Goal: Information Seeking & Learning: Learn about a topic

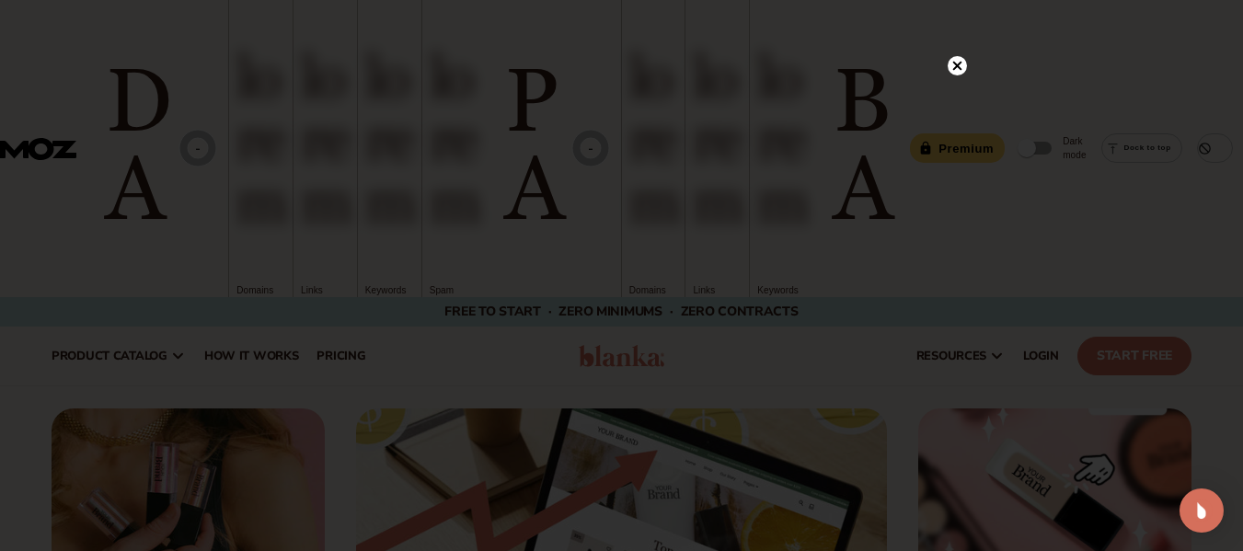
click at [963, 63] on circle at bounding box center [957, 65] width 19 height 19
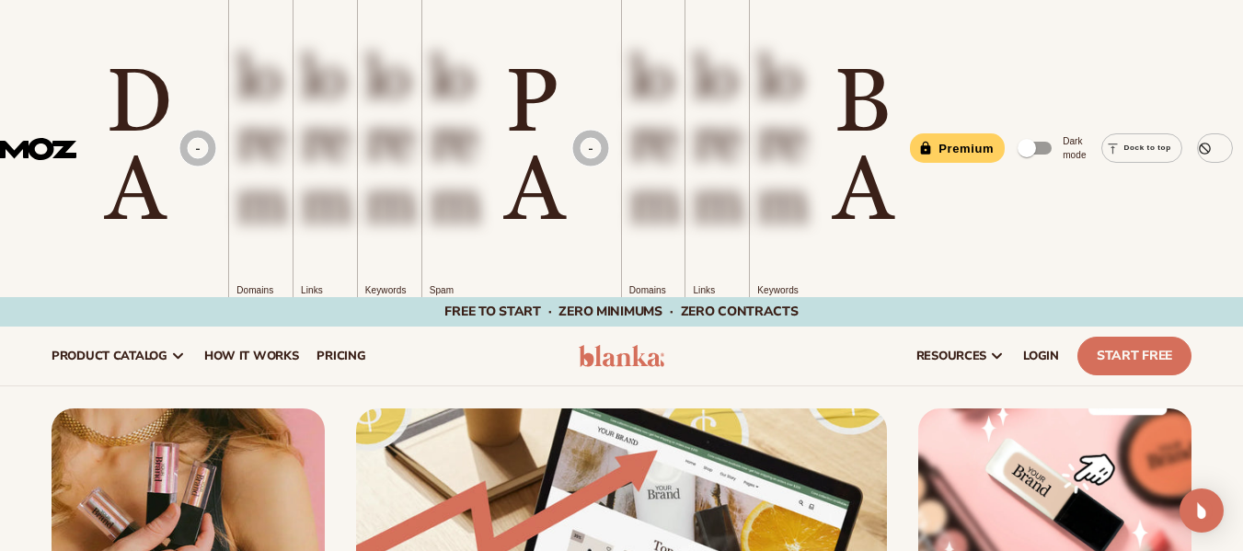
scroll to position [184, 0]
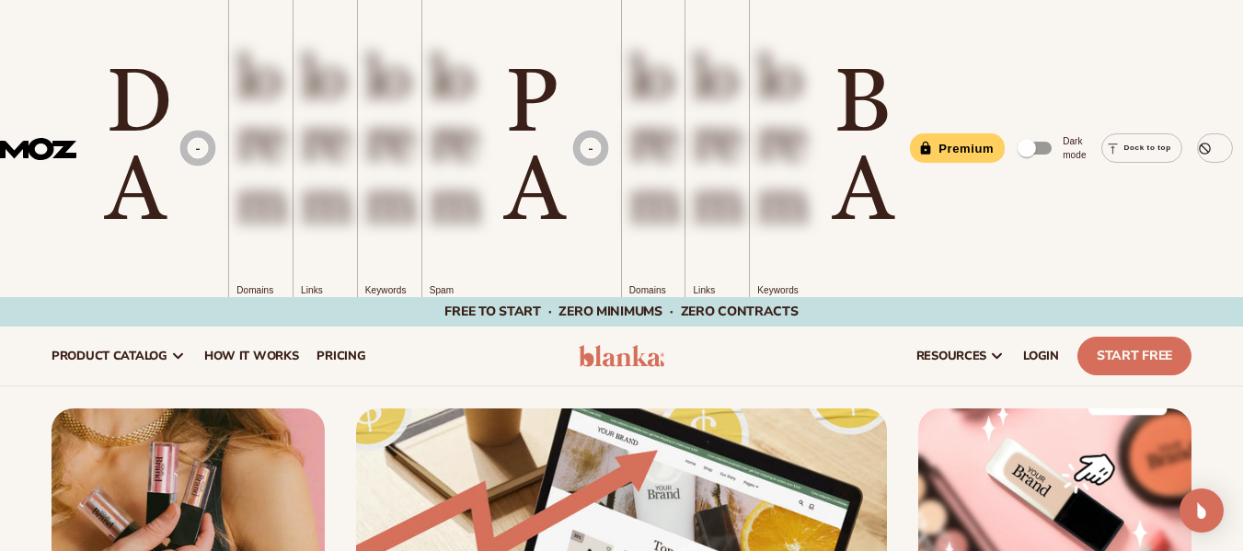
click at [626, 345] on img at bounding box center [622, 356] width 86 height 22
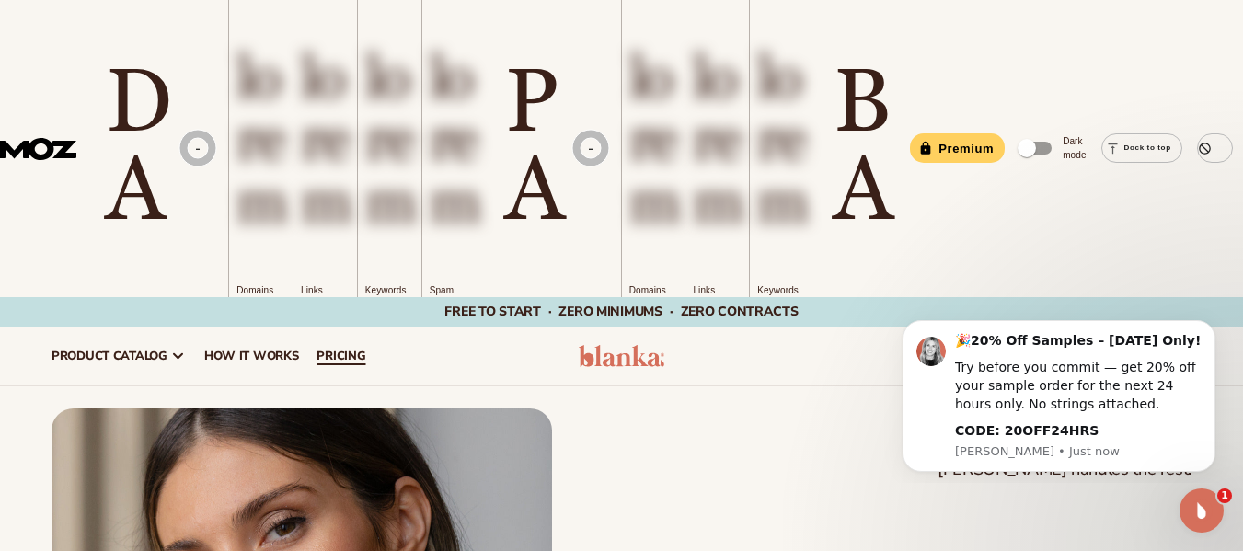
click at [347, 349] on span "pricing" at bounding box center [341, 356] width 49 height 15
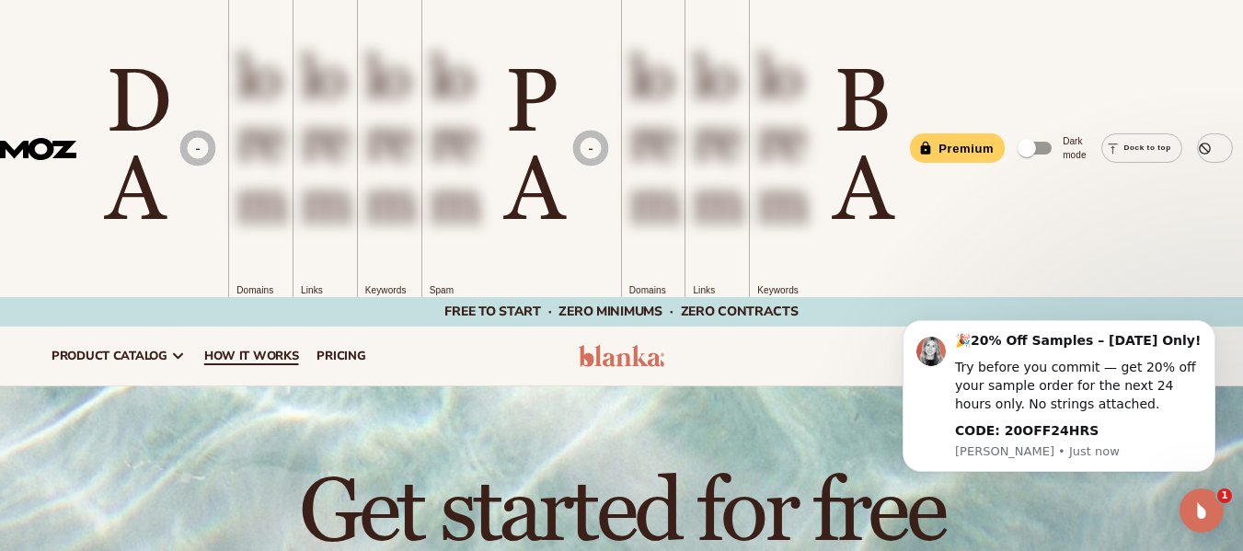
click at [260, 327] on link "How It Works" at bounding box center [251, 356] width 113 height 59
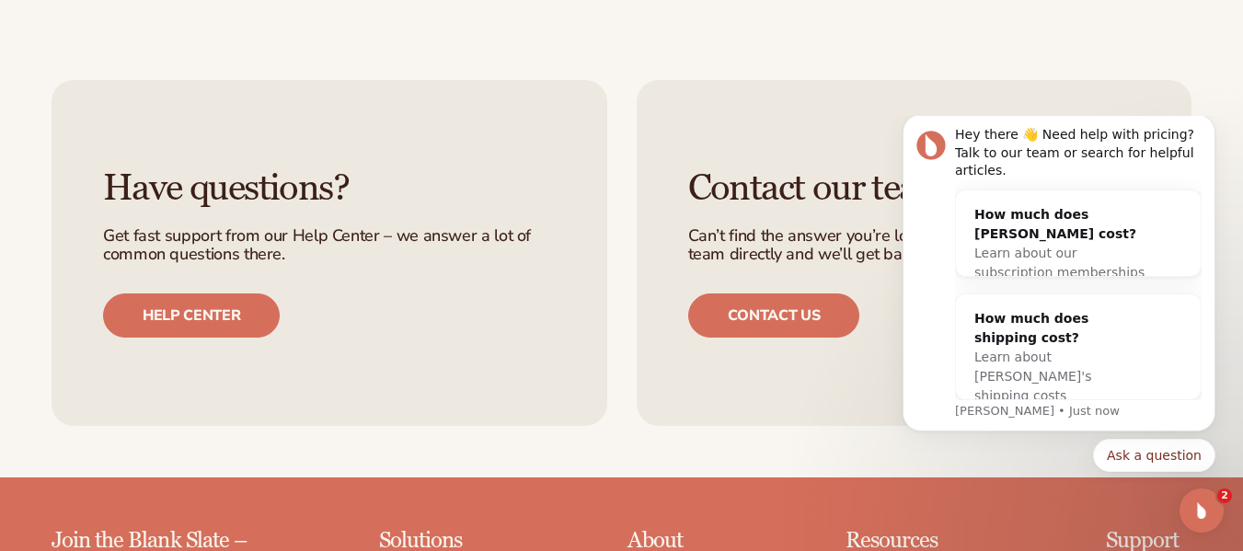
scroll to position [4268, 0]
